Goal: Check status: Check status

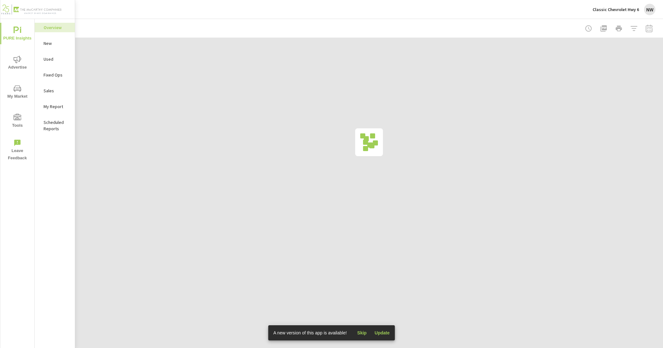
click at [39, 43] on div "New" at bounding box center [55, 43] width 40 height 9
click at [649, 28] on div at bounding box center [618, 28] width 73 height 13
click at [651, 29] on div at bounding box center [618, 28] width 73 height 13
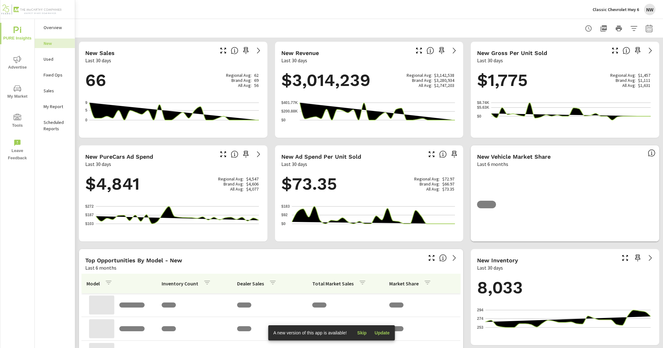
click at [649, 31] on div at bounding box center [618, 28] width 73 height 13
click at [646, 28] on icon "button" at bounding box center [650, 29] width 8 height 8
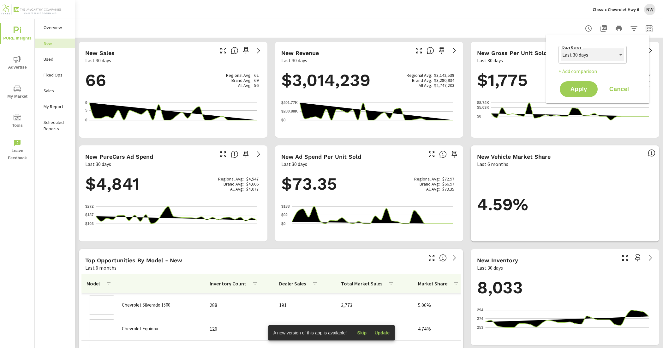
click at [600, 58] on select "Custom [DATE] Last week Last 7 days Last 14 days Last 30 days Last 45 days Last…" at bounding box center [592, 54] width 63 height 13
click at [561, 48] on select "Custom [DATE] Last week Last 7 days Last 14 days Last 30 days Last 45 days Last…" at bounding box center [592, 54] width 63 height 13
select select "Month to date"
click at [585, 92] on span "Apply" at bounding box center [579, 89] width 26 height 6
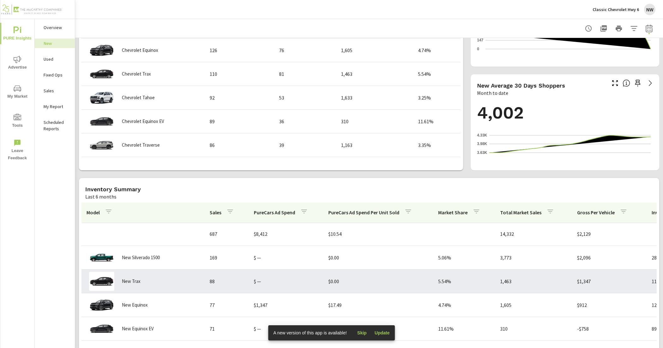
scroll to position [316, 0]
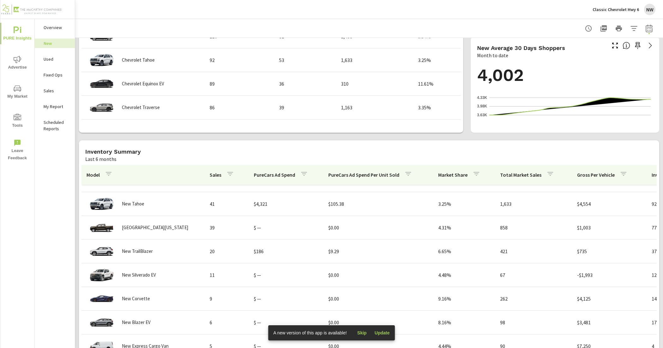
scroll to position [212, 0]
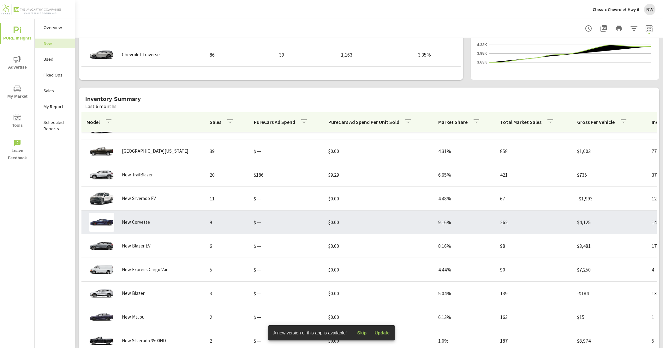
scroll to position [415, 0]
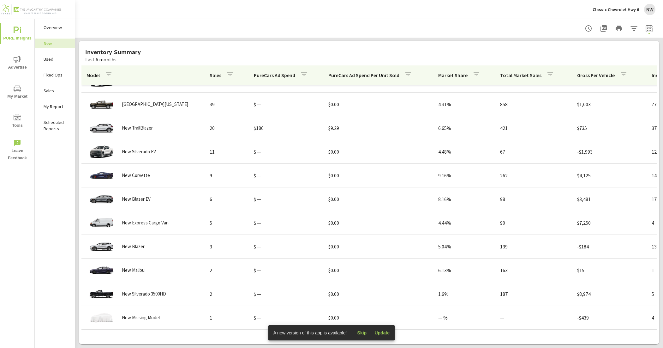
scroll to position [54, 0]
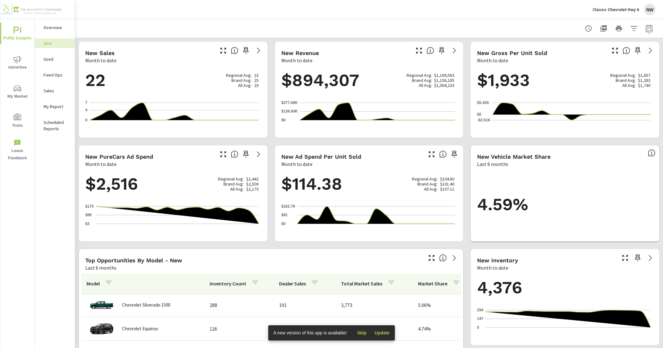
click at [21, 54] on button "Advertise" at bounding box center [17, 62] width 34 height 21
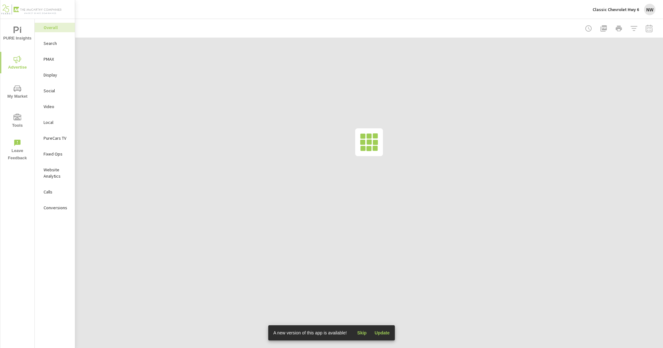
click at [59, 61] on p "PMAX" at bounding box center [57, 59] width 26 height 6
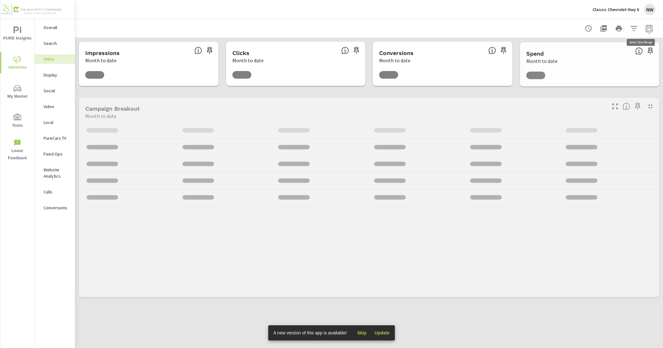
click at [649, 33] on span "button" at bounding box center [649, 33] width 1 height 1
select select "Month to date"
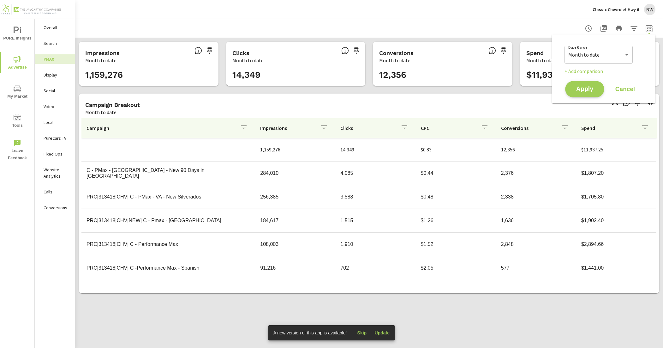
click at [579, 86] on span "Apply" at bounding box center [585, 89] width 26 height 6
